Goal: Transaction & Acquisition: Purchase product/service

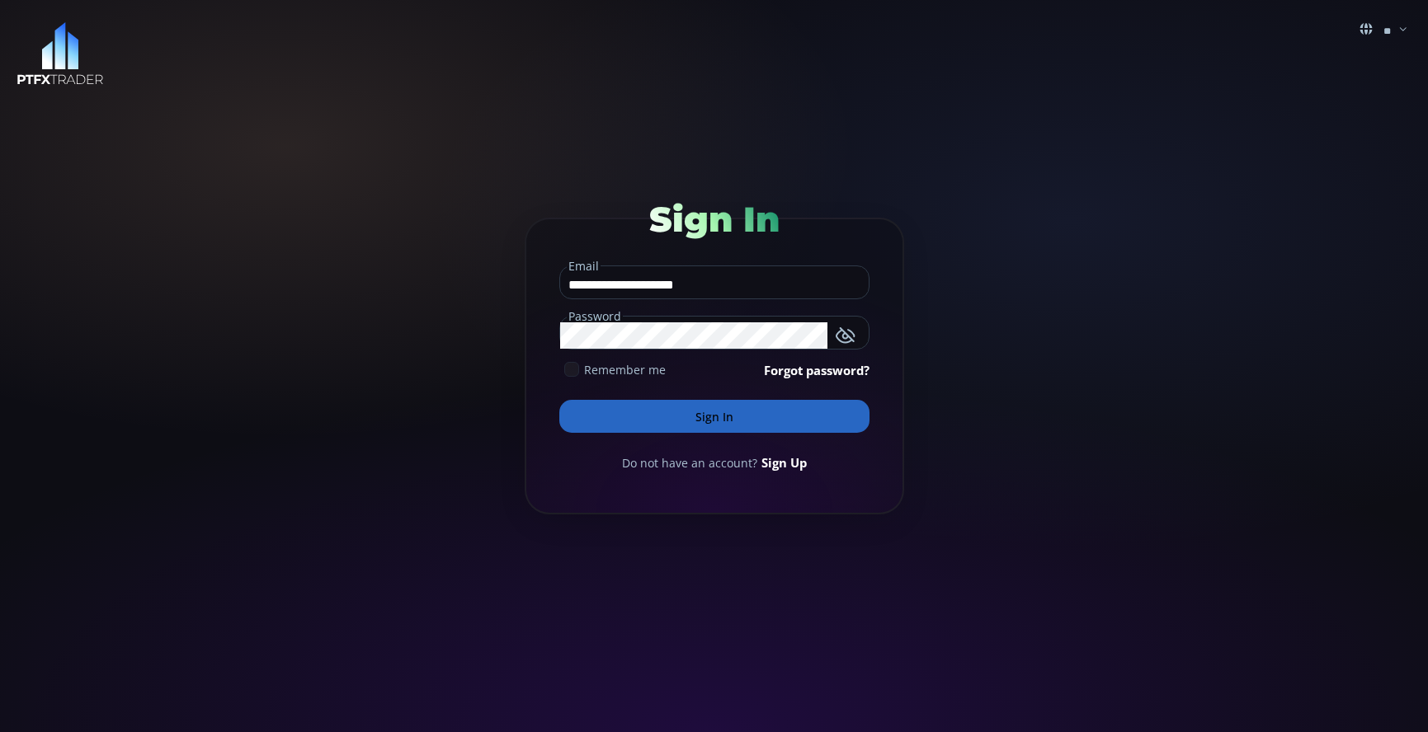
click at [720, 415] on button "Sign In" at bounding box center [714, 416] width 310 height 33
click at [573, 372] on icon at bounding box center [571, 369] width 15 height 15
click at [714, 429] on button "Sign In" at bounding box center [714, 416] width 310 height 33
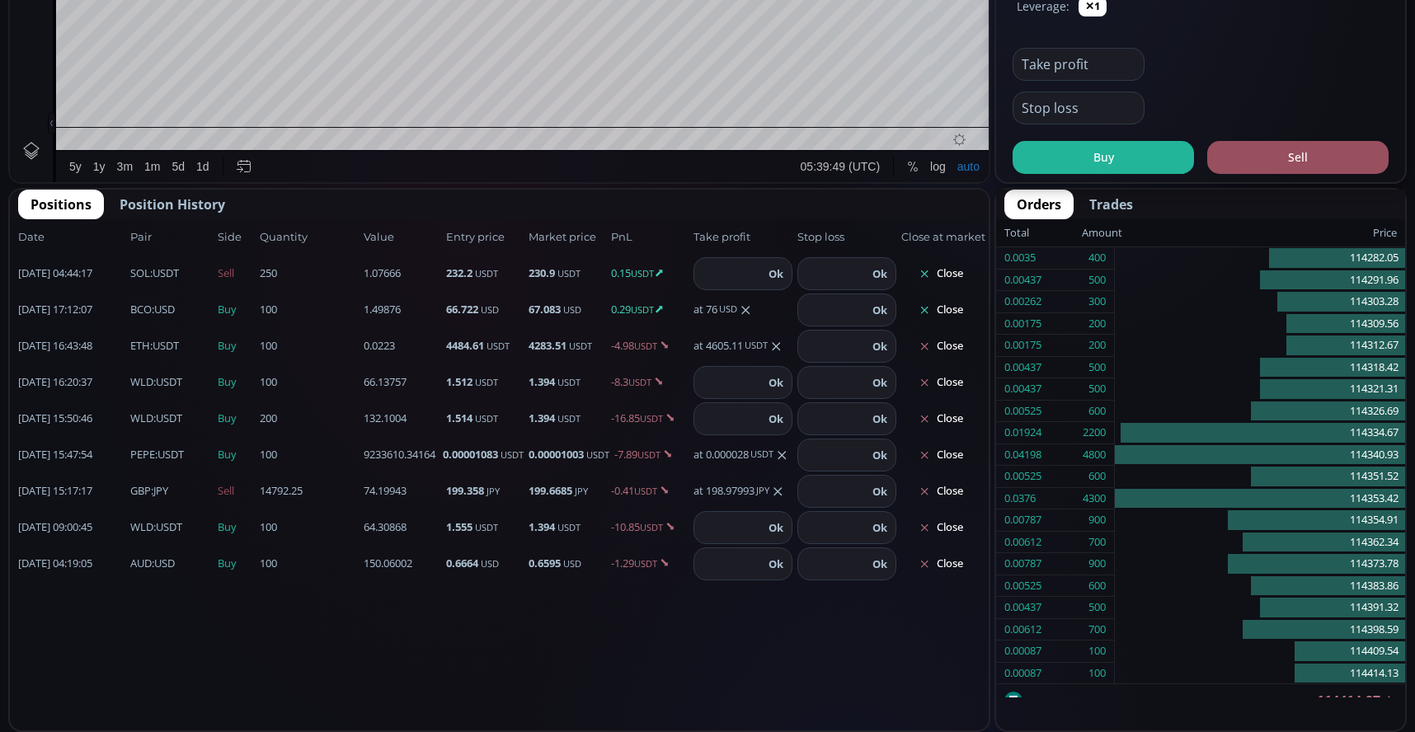
scroll to position [229, 0]
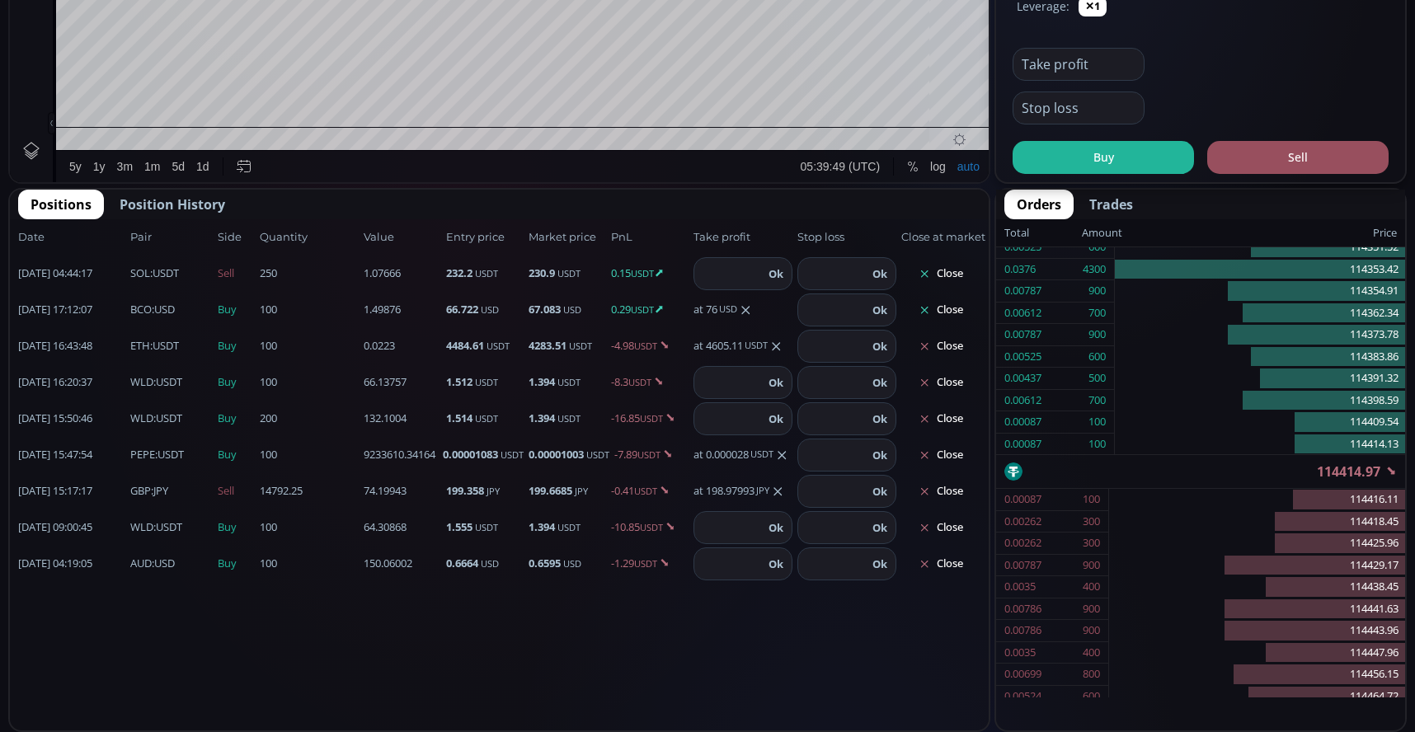
type input "********"
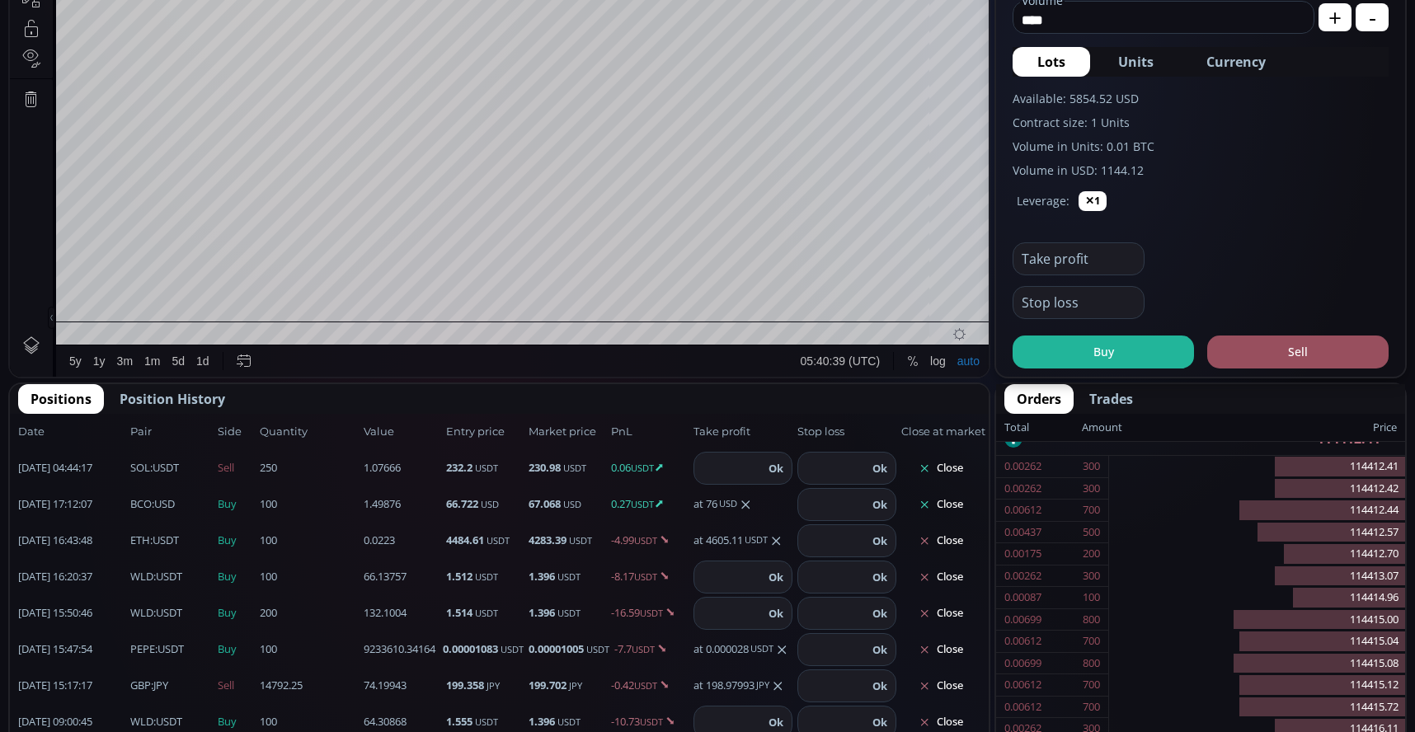
scroll to position [742, 0]
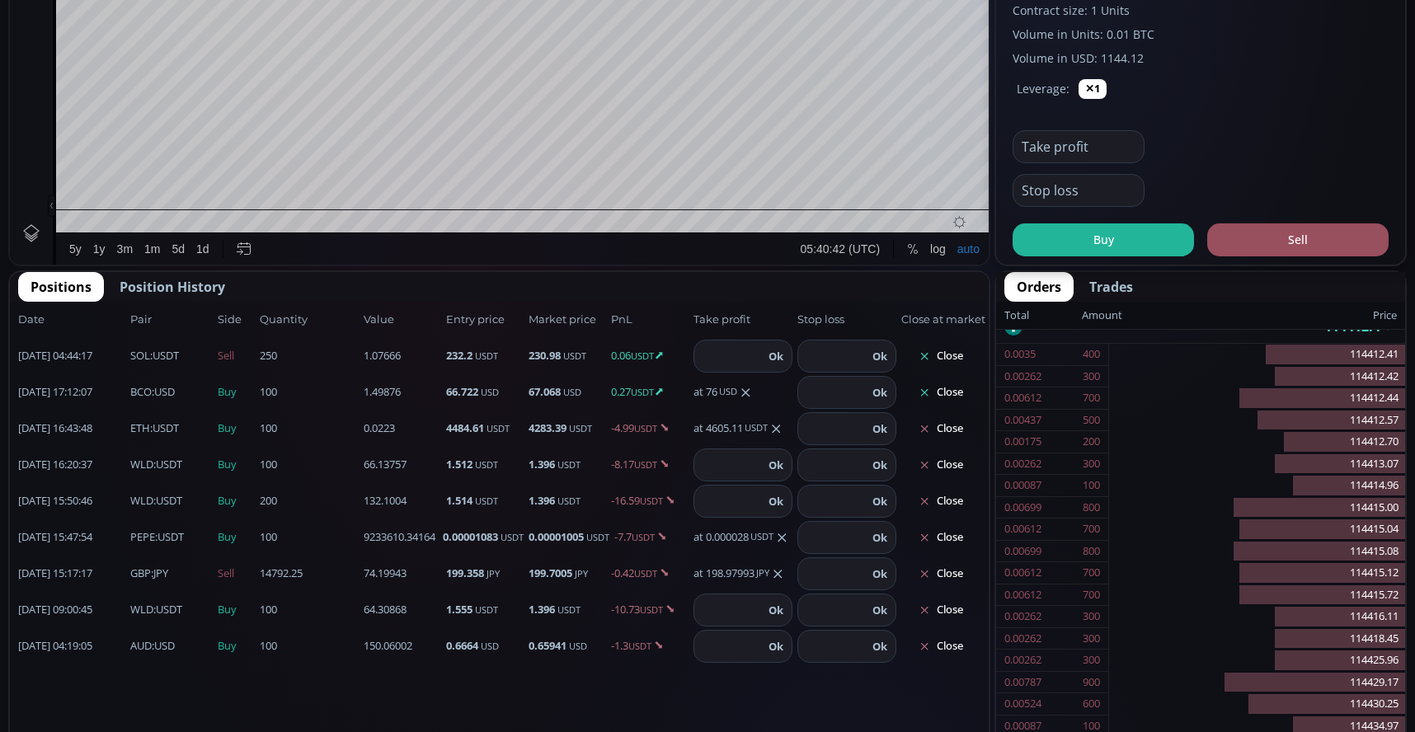
click at [150, 464] on b "WLD" at bounding box center [141, 464] width 23 height 15
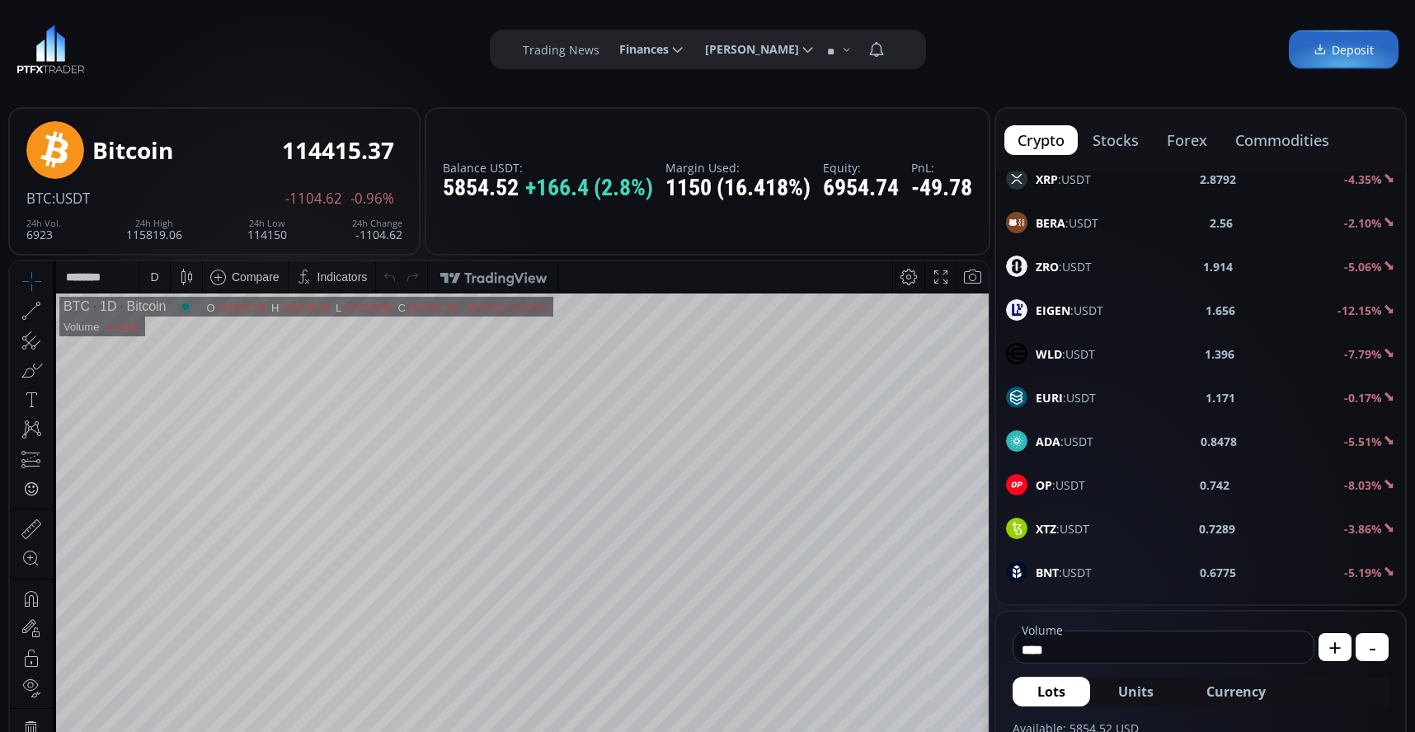
scroll to position [907, 0]
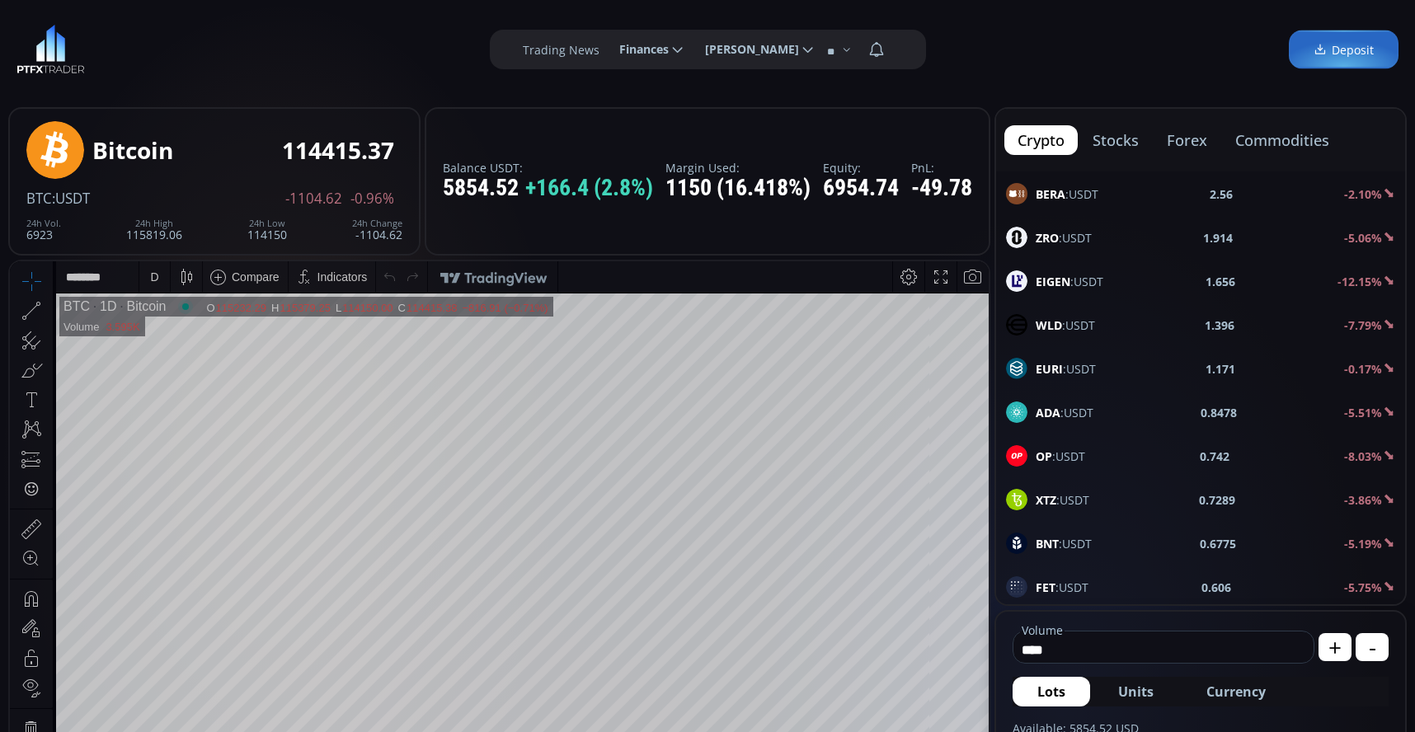
click at [1047, 323] on b "WLD" at bounding box center [1049, 326] width 26 height 16
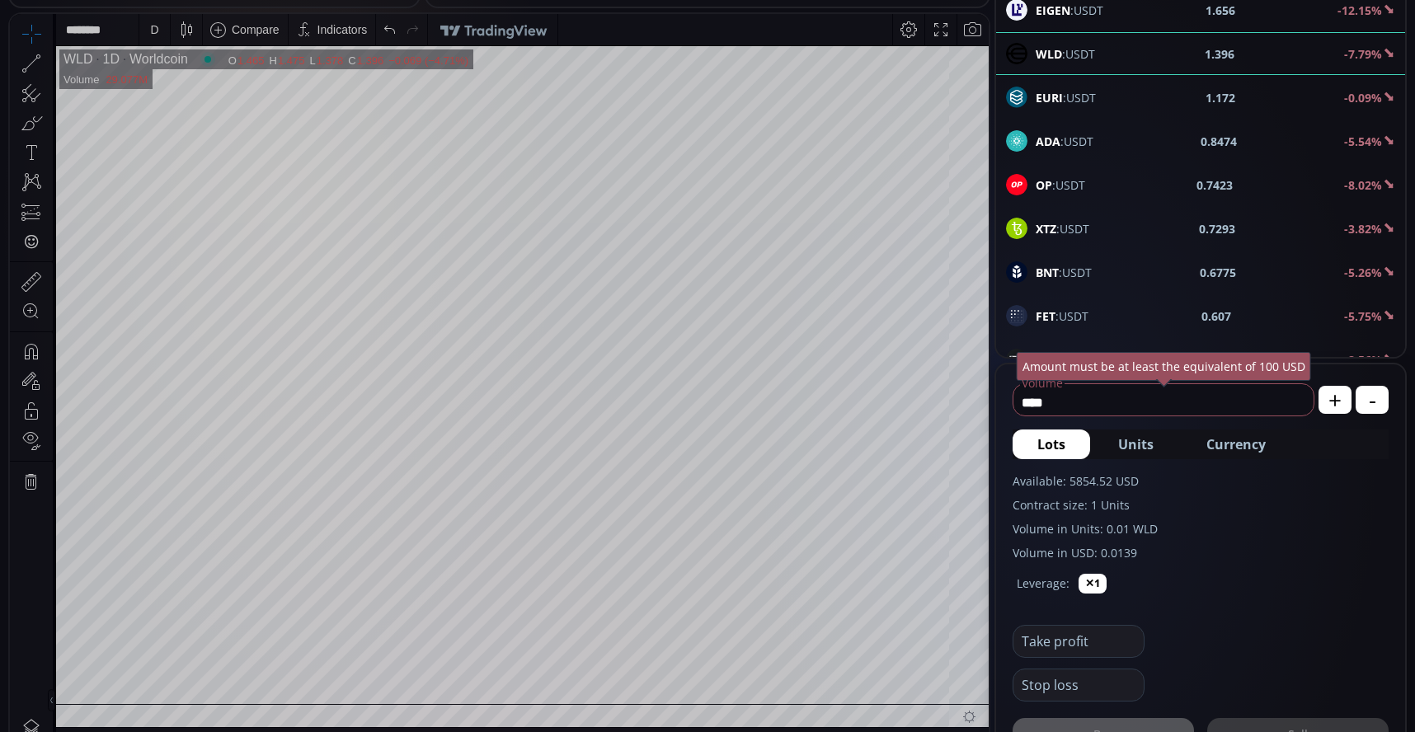
scroll to position [907, 0]
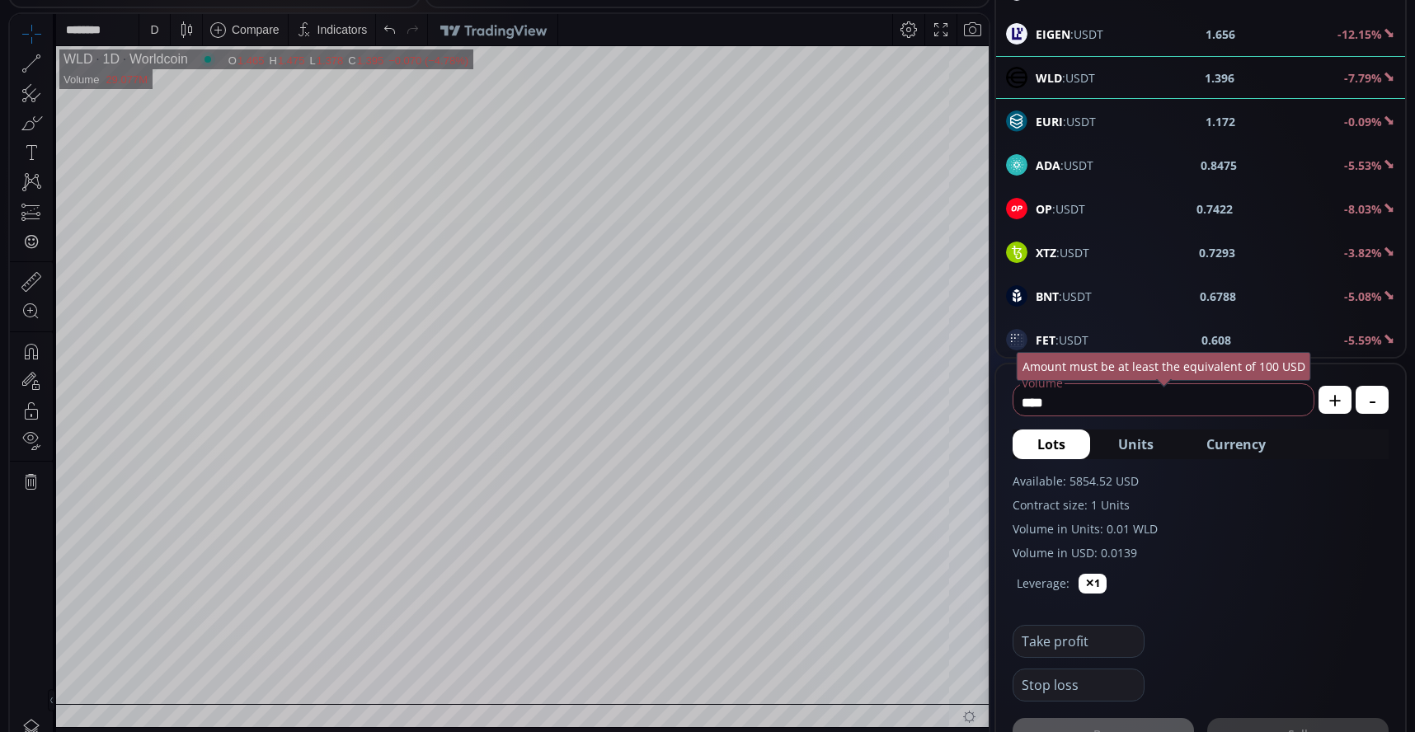
click at [162, 35] on div "D" at bounding box center [154, 29] width 31 height 31
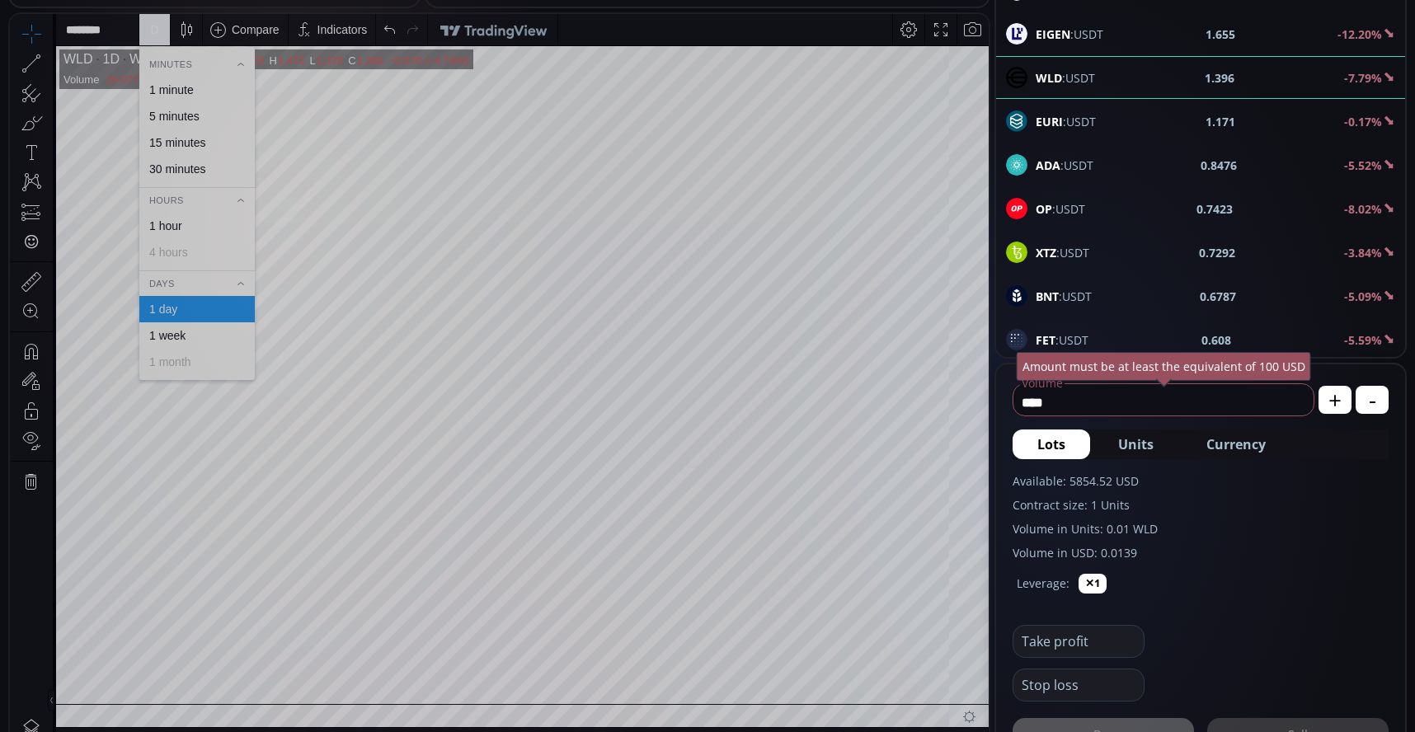
click at [189, 100] on div "1 minute" at bounding box center [196, 90] width 115 height 26
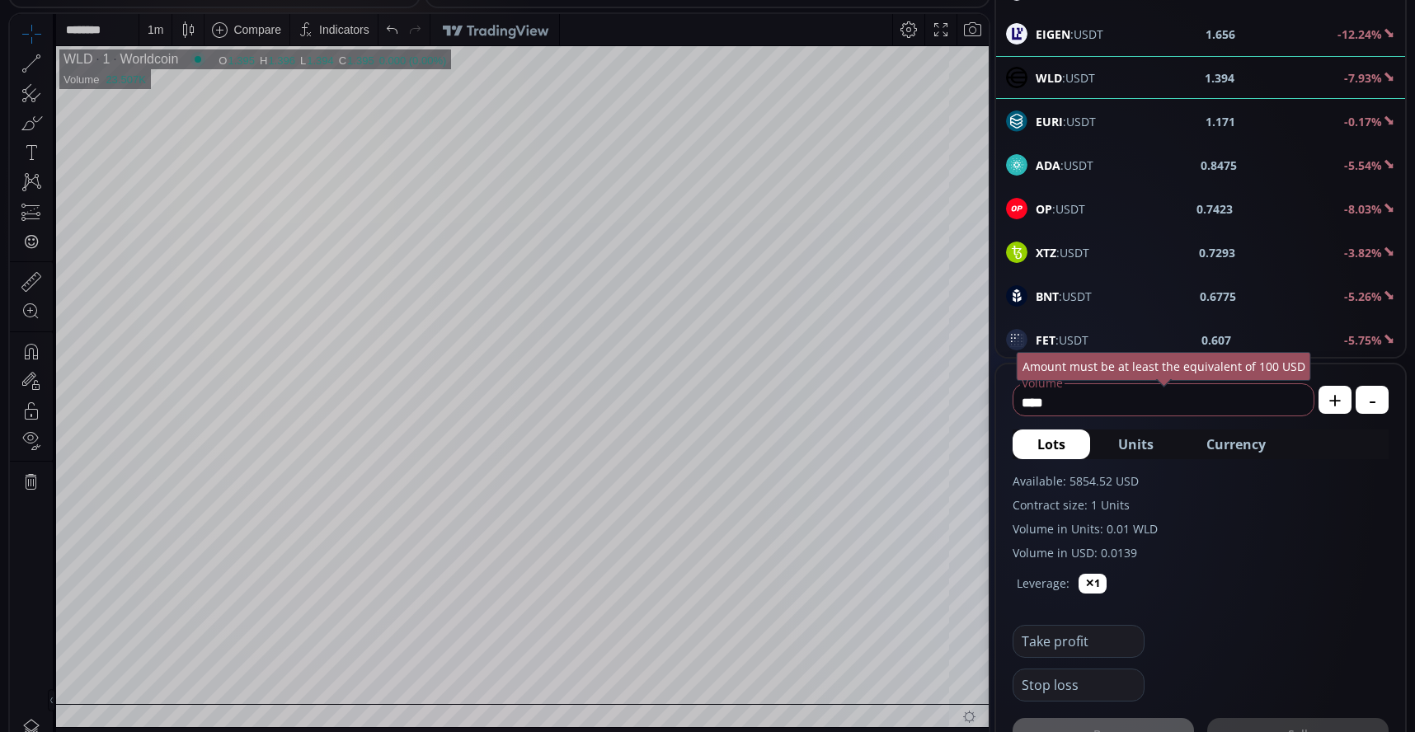
click at [1137, 396] on input "****" at bounding box center [1160, 402] width 292 height 26
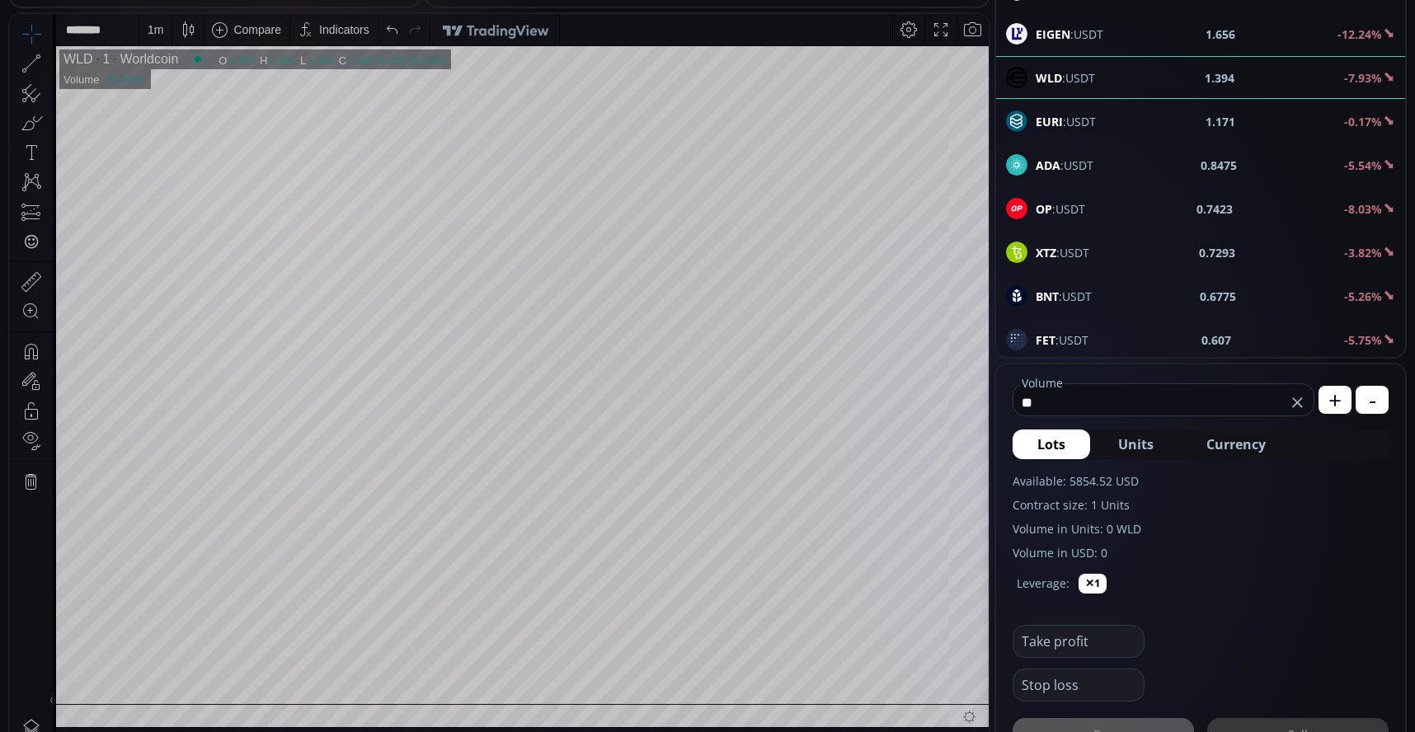
type input "*"
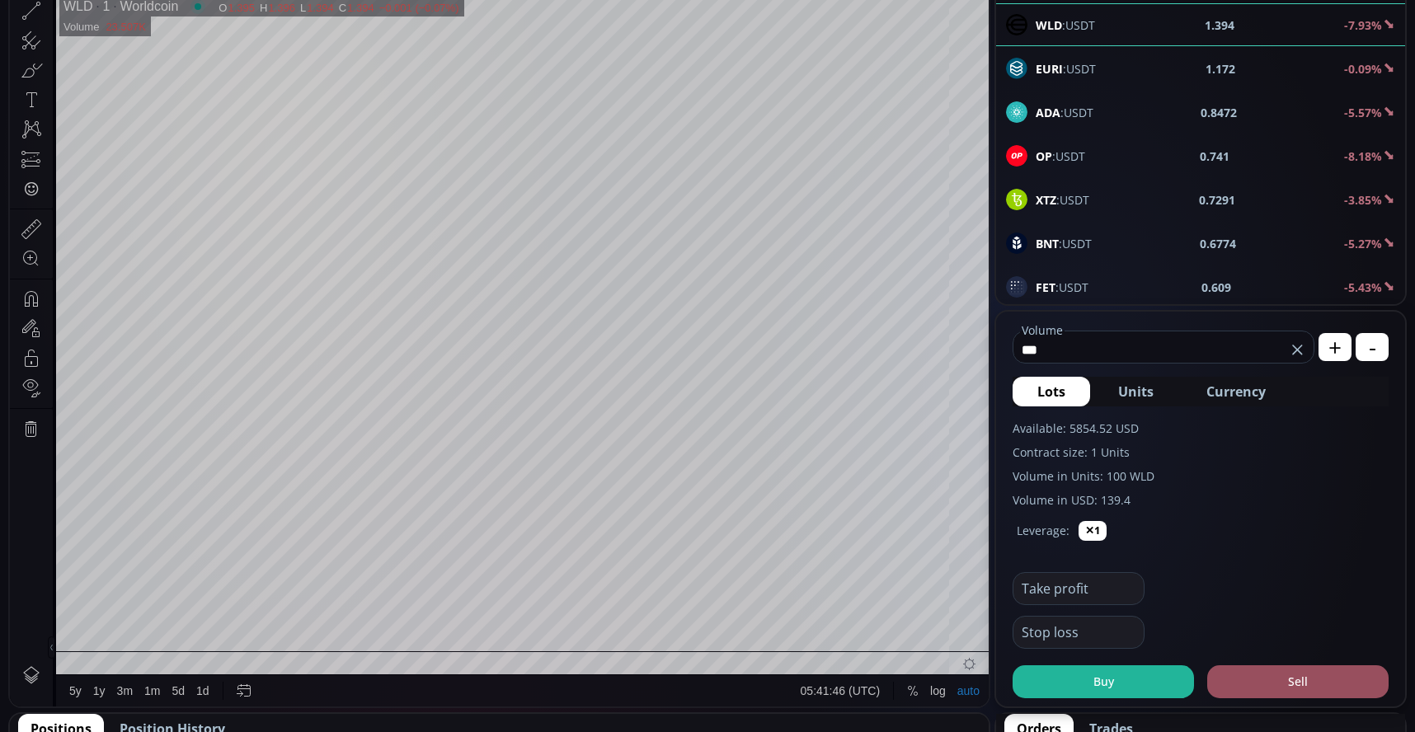
scroll to position [330, 0]
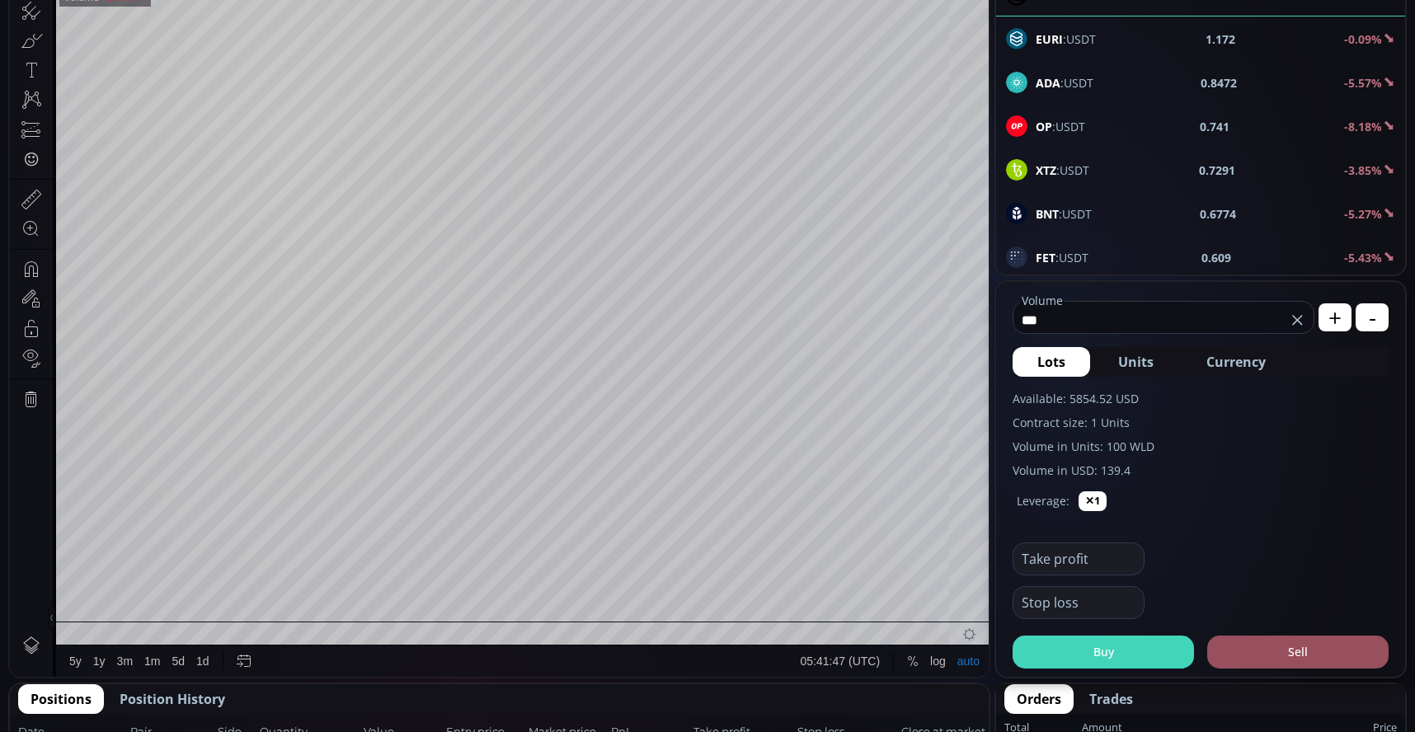
type input "***"
click at [1156, 663] on button "Buy" at bounding box center [1103, 652] width 181 height 33
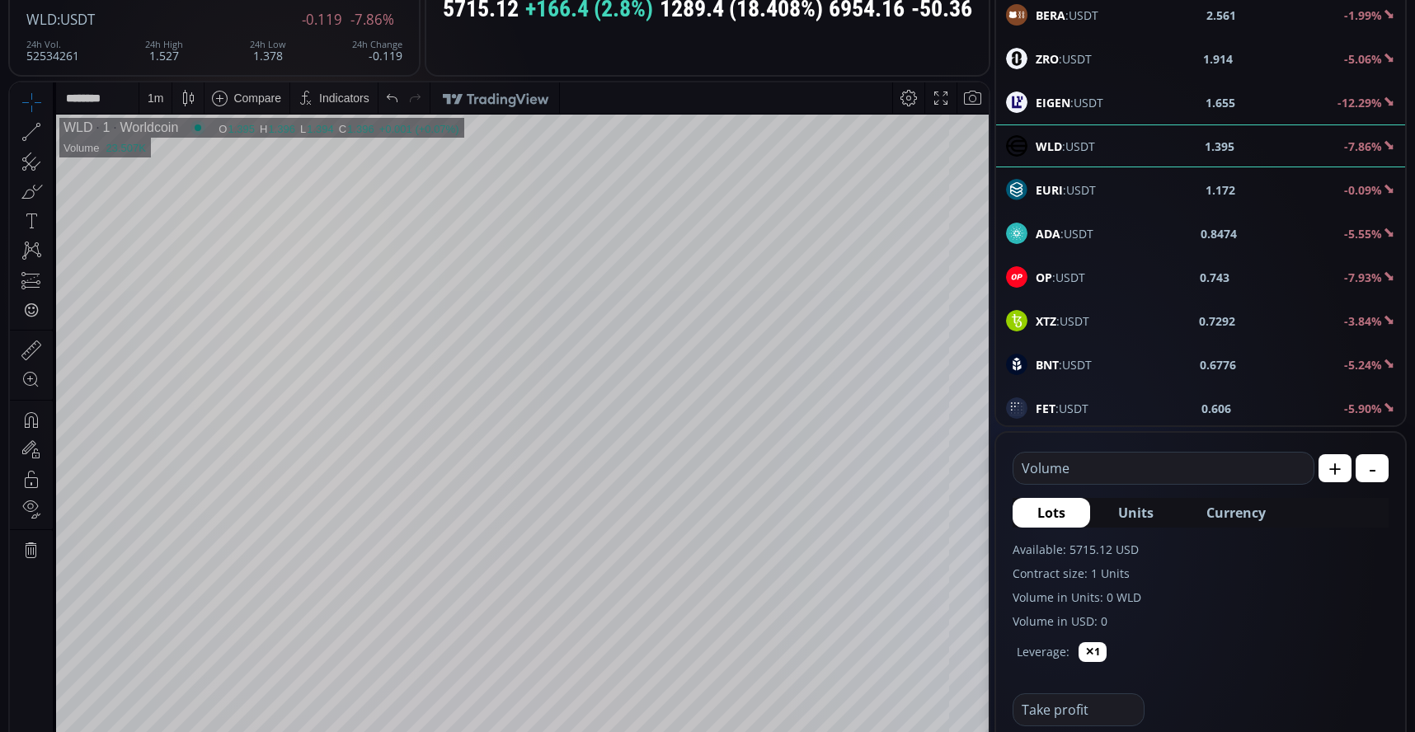
scroll to position [165, 0]
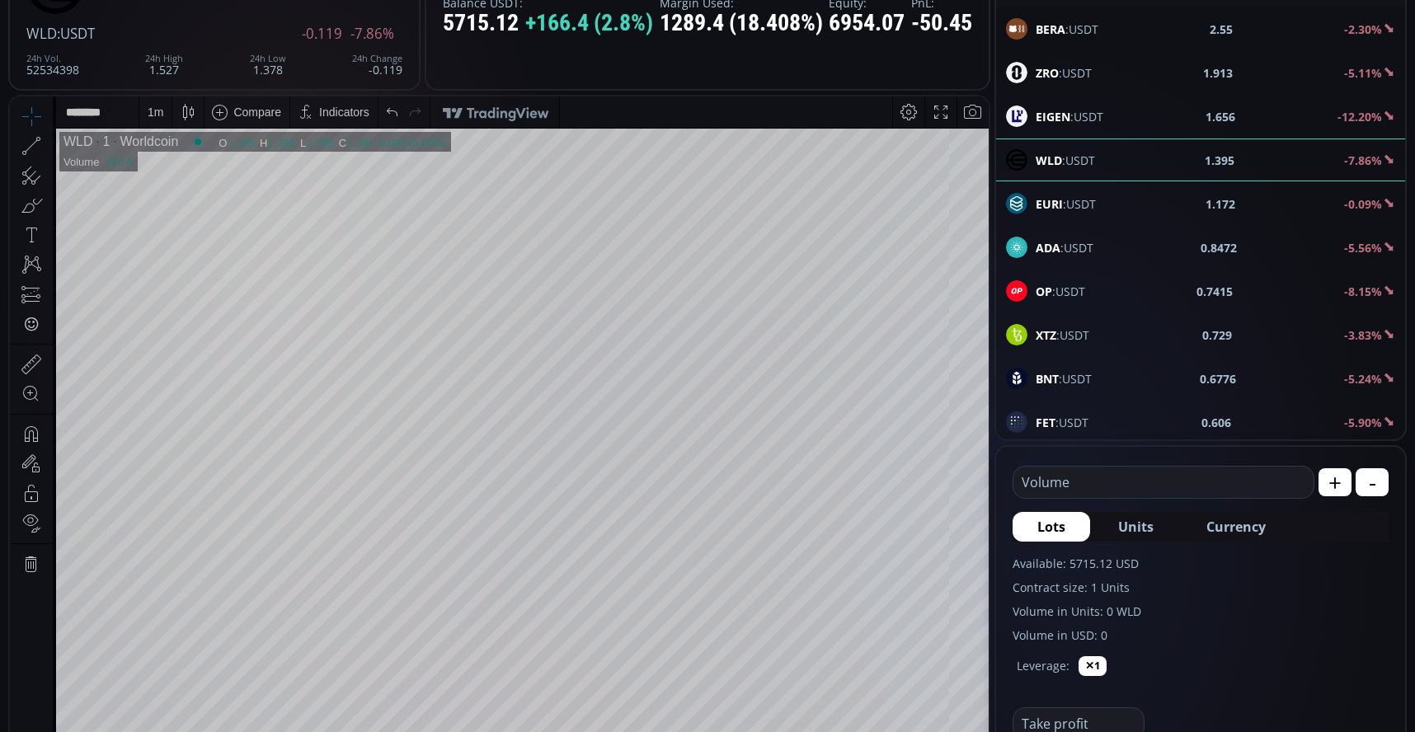
click at [158, 113] on div "1 m" at bounding box center [156, 112] width 16 height 13
click at [168, 232] on div "15 minutes" at bounding box center [196, 225] width 115 height 26
click at [166, 114] on div "15 m" at bounding box center [159, 112] width 22 height 13
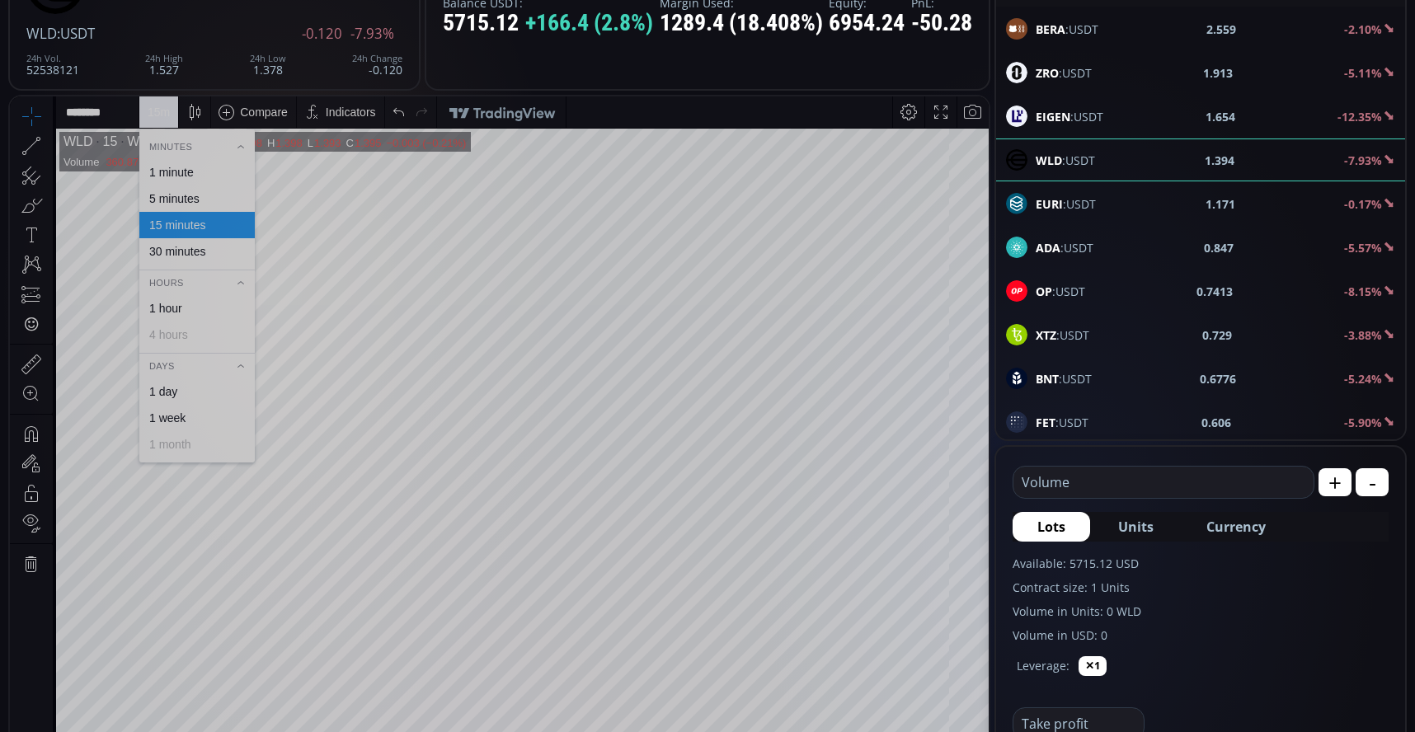
click at [1091, 472] on input "text" at bounding box center [1160, 482] width 292 height 31
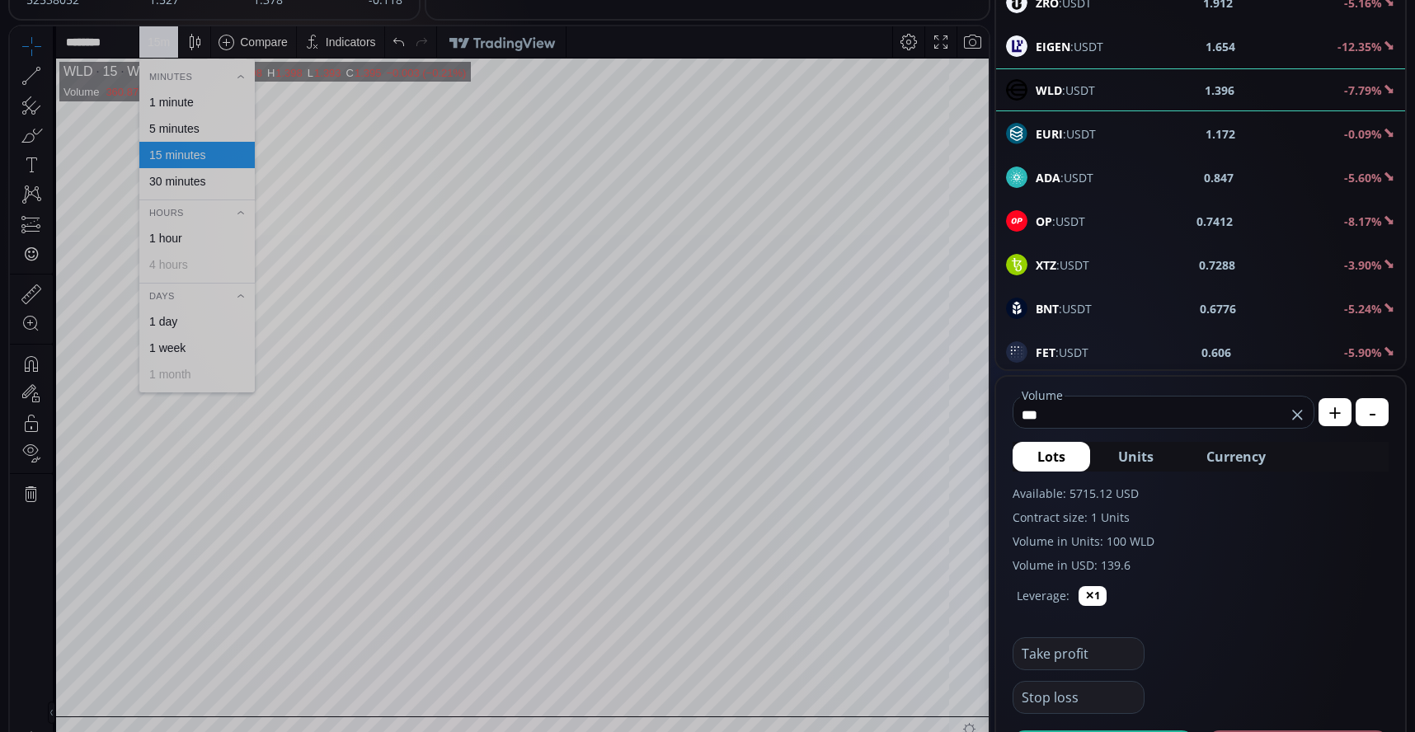
scroll to position [412, 0]
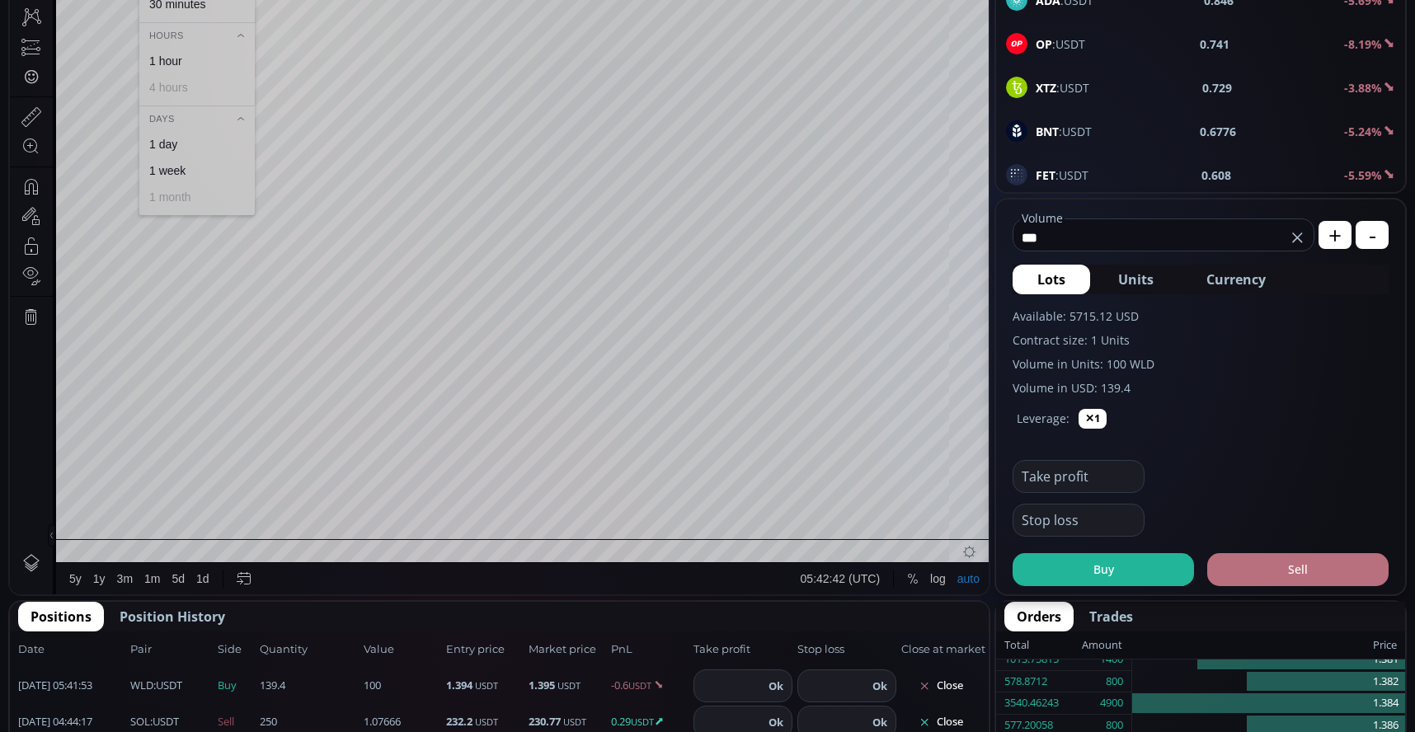
type input "***"
click at [1287, 558] on button "Sell" at bounding box center [1297, 569] width 181 height 33
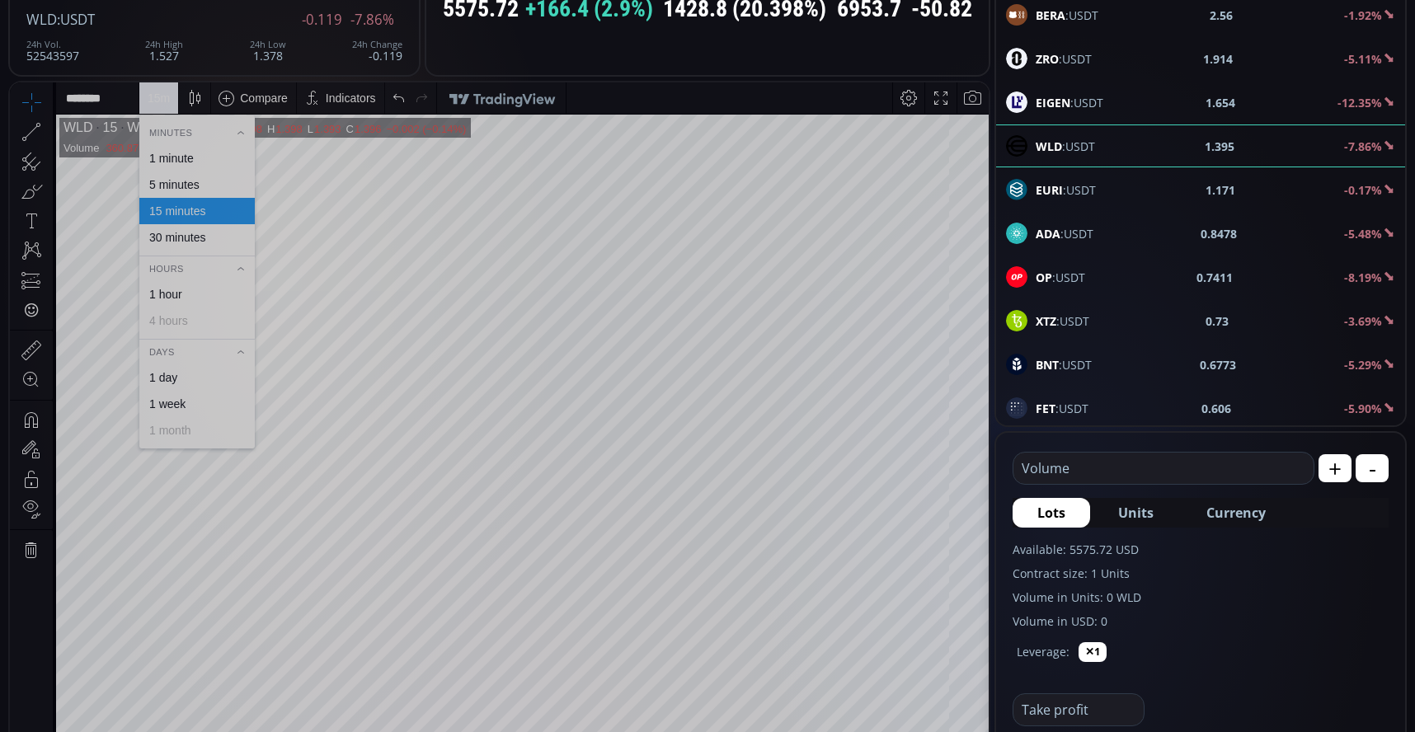
scroll to position [165, 0]
